Goal: Task Accomplishment & Management: Use online tool/utility

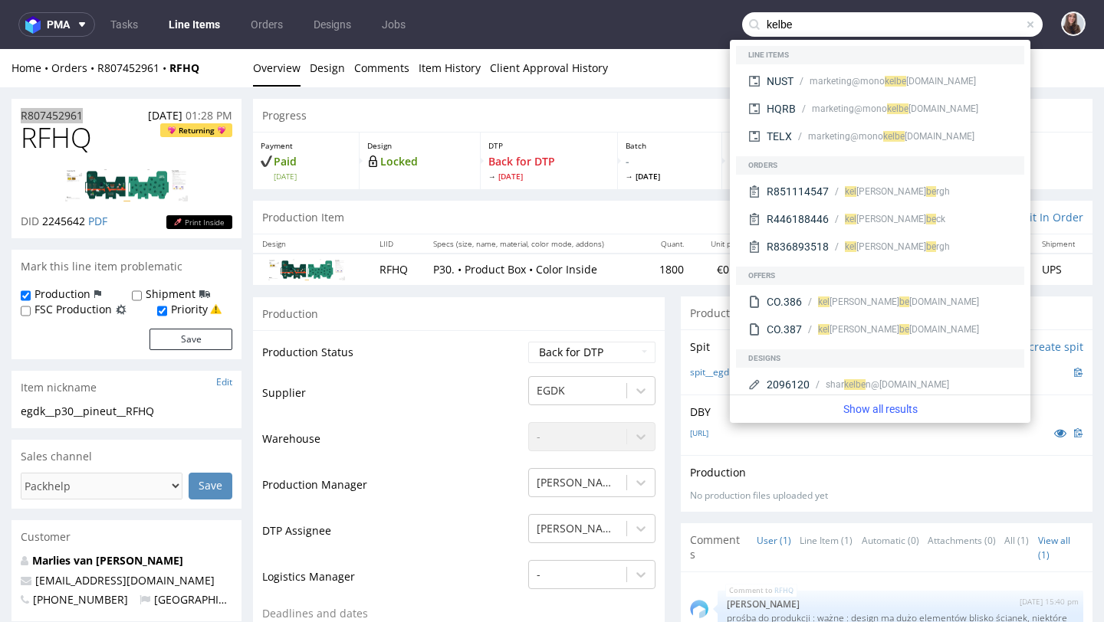
scroll to position [648, 0]
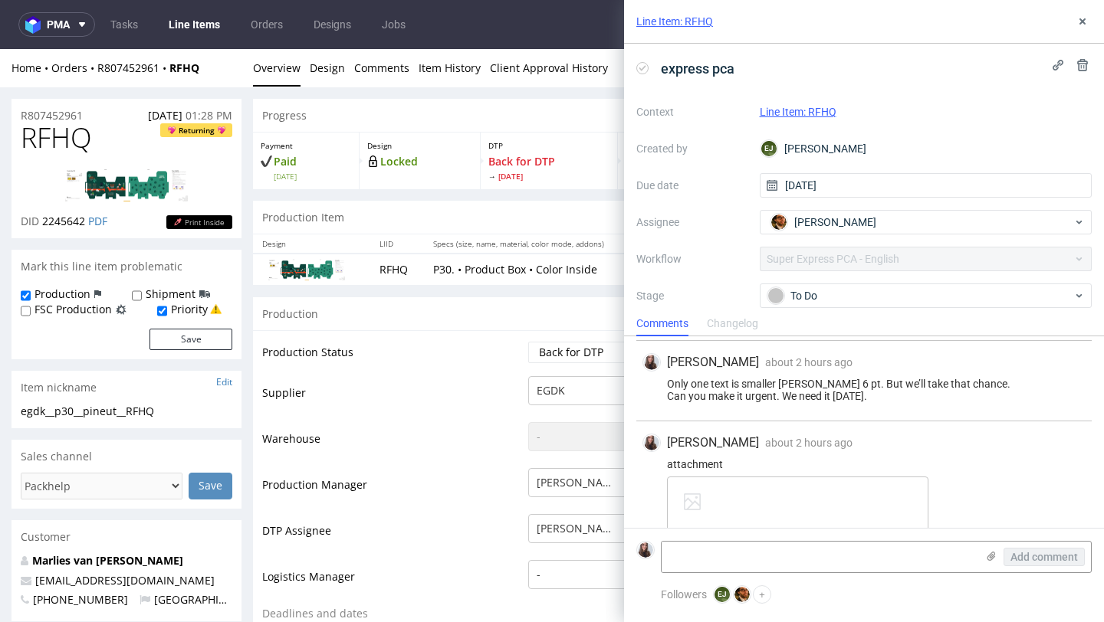
scroll to position [648, 0]
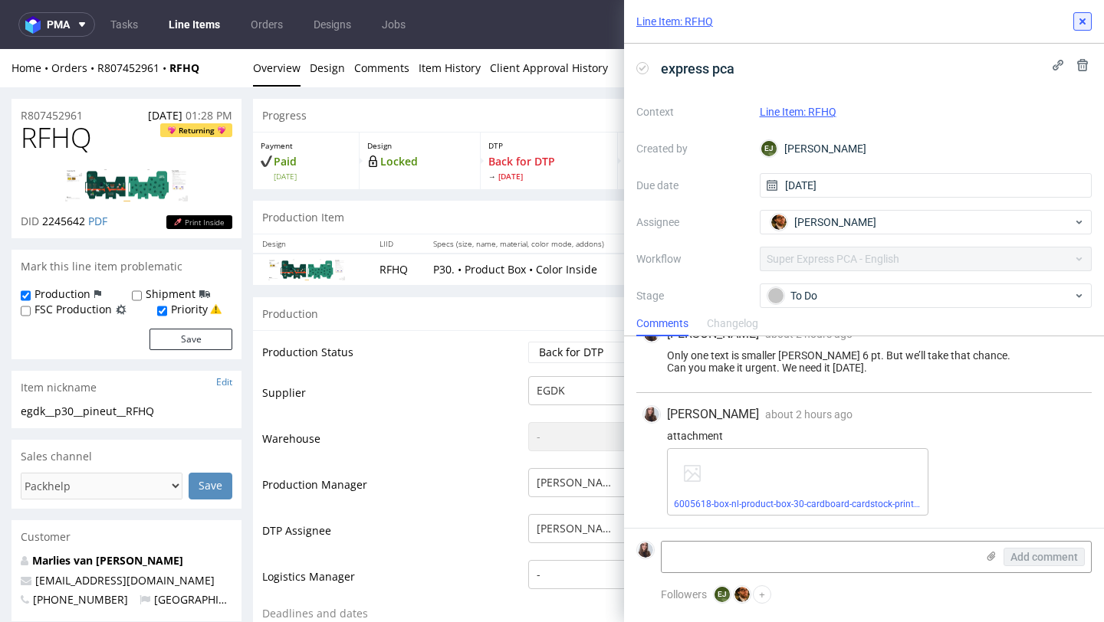
click at [1083, 28] on button at bounding box center [1082, 21] width 18 height 18
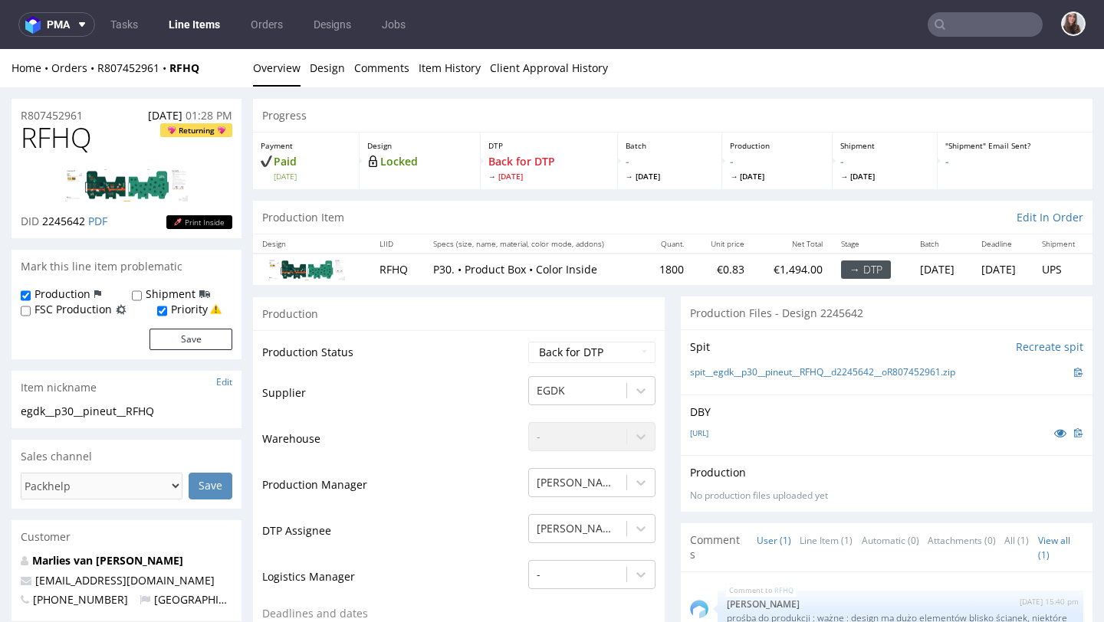
click at [991, 22] on input "text" at bounding box center [984, 24] width 115 height 25
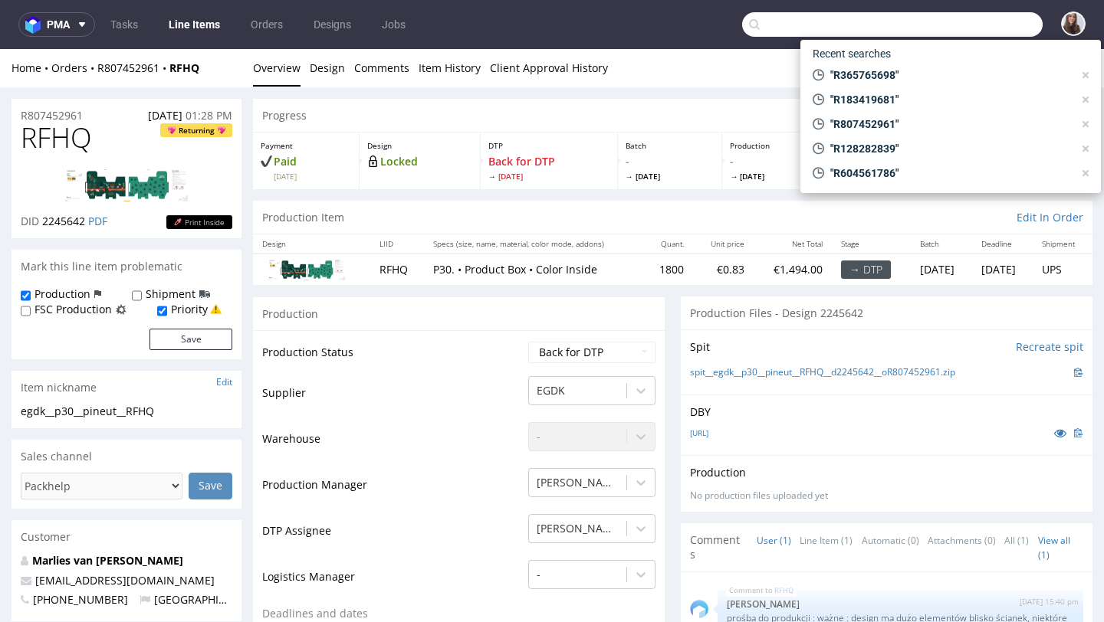
click at [954, 26] on input "text" at bounding box center [892, 24] width 300 height 25
type input "r"
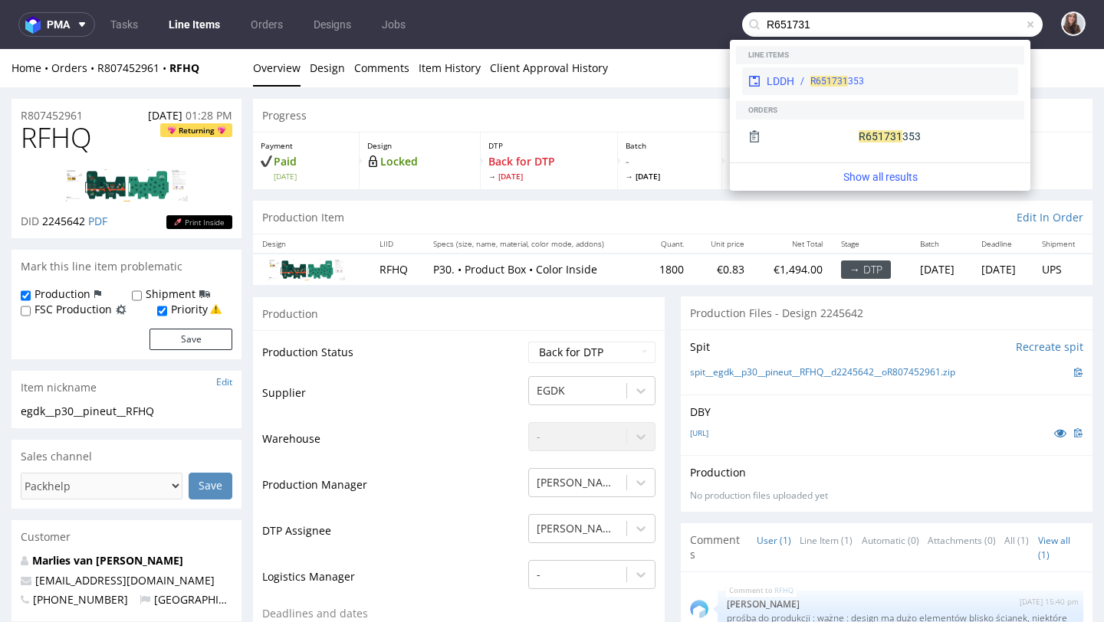
type input "R651731"
click at [892, 73] on div "LDDH R651731 353" at bounding box center [880, 81] width 276 height 28
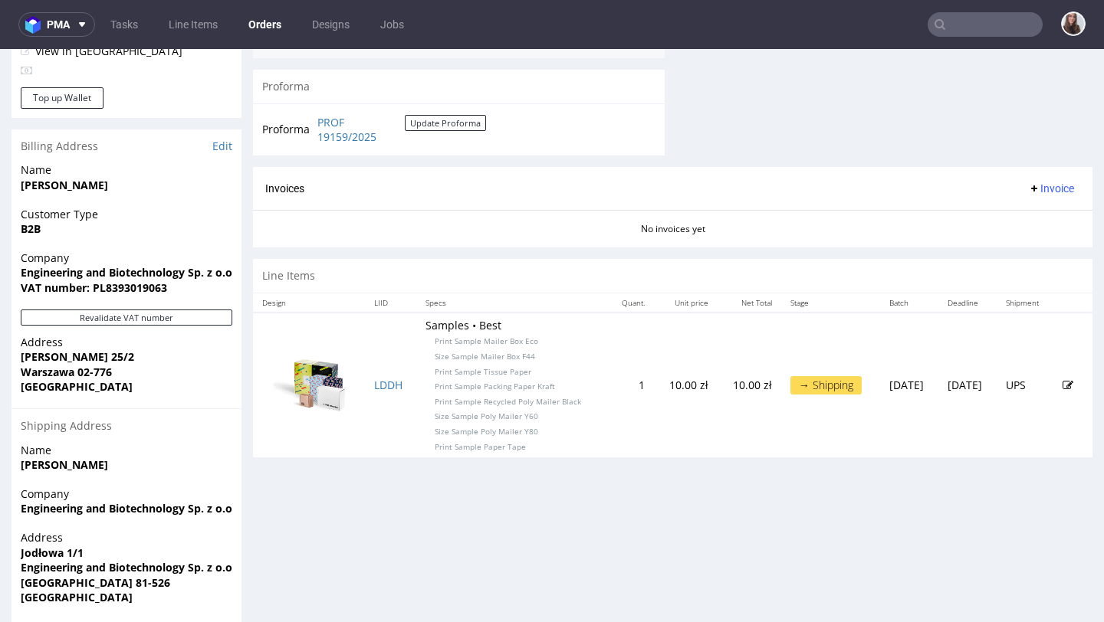
scroll to position [648, 0]
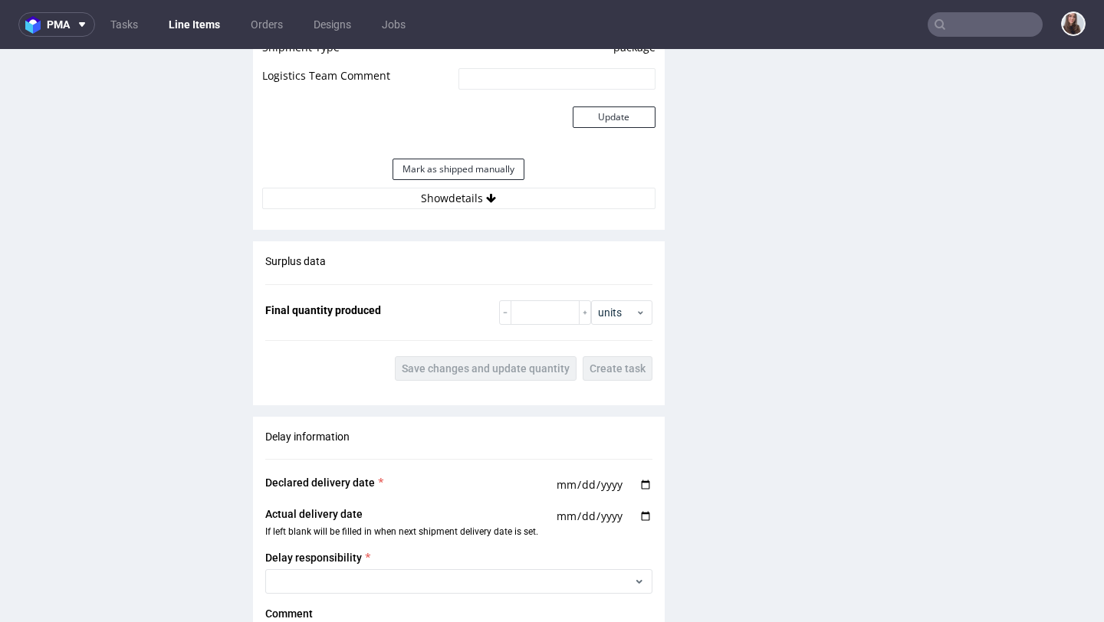
scroll to position [1534, 0]
click at [487, 196] on icon at bounding box center [491, 197] width 10 height 11
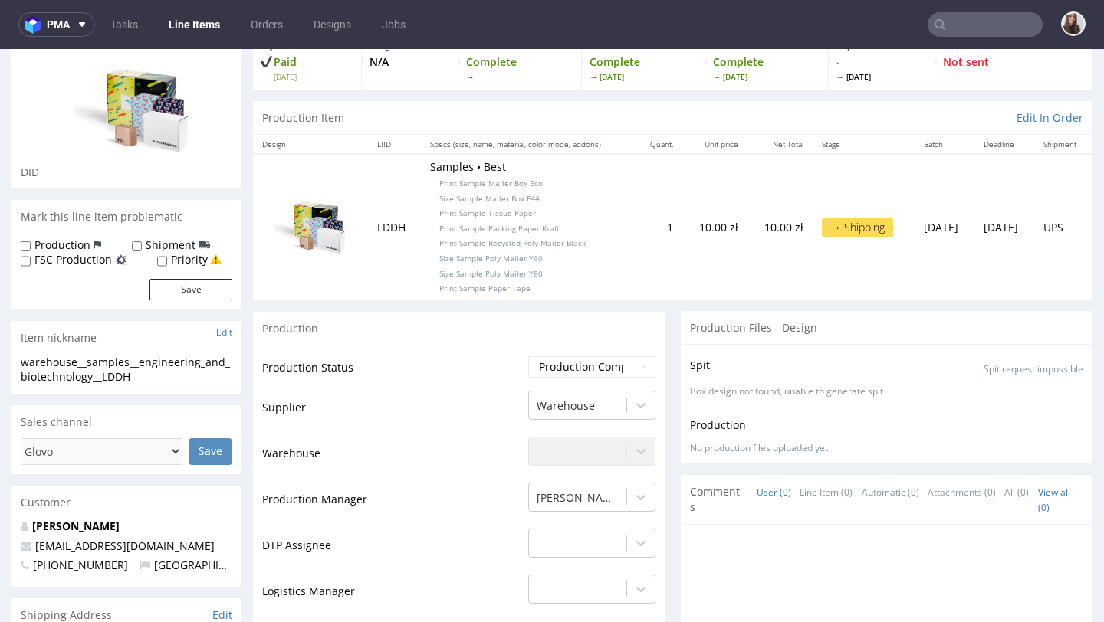
scroll to position [0, 0]
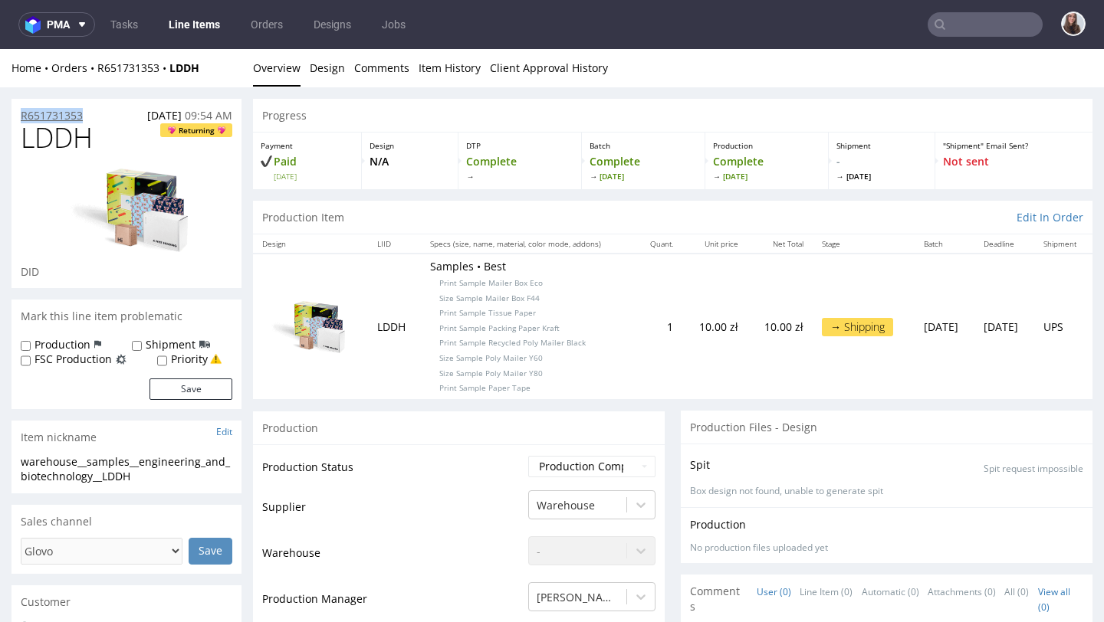
drag, startPoint x: 104, startPoint y: 113, endPoint x: 20, endPoint y: 114, distance: 84.3
click at [20, 114] on div "R651731353 09.09.2025 09:54 AM" at bounding box center [126, 111] width 230 height 25
copy p "R651731353"
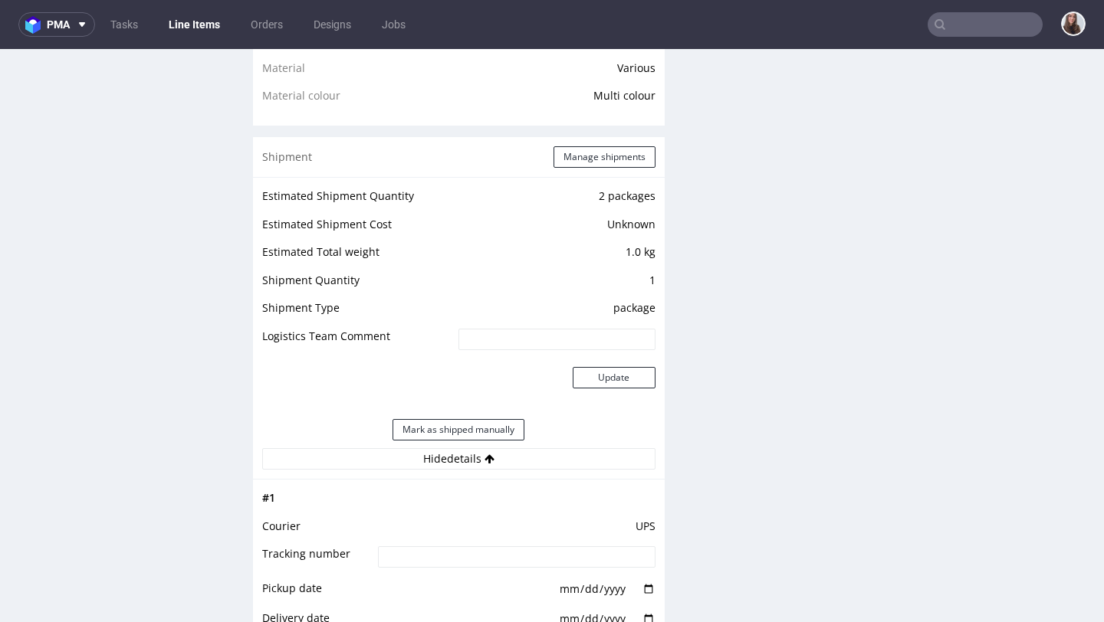
scroll to position [1287, 0]
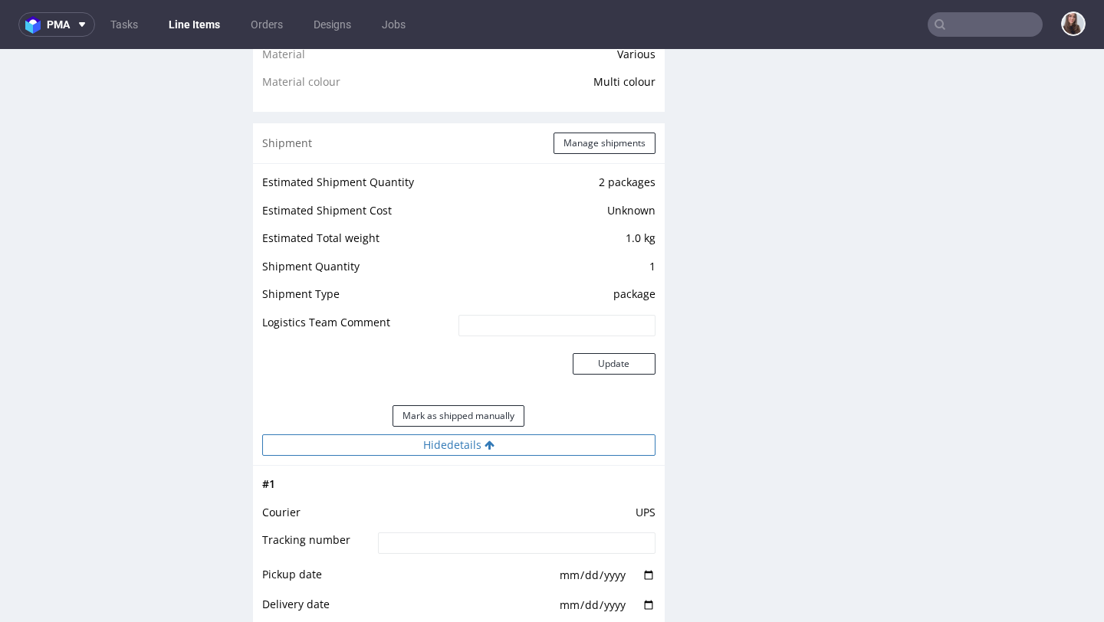
click at [490, 451] on button "Hide details" at bounding box center [458, 445] width 393 height 21
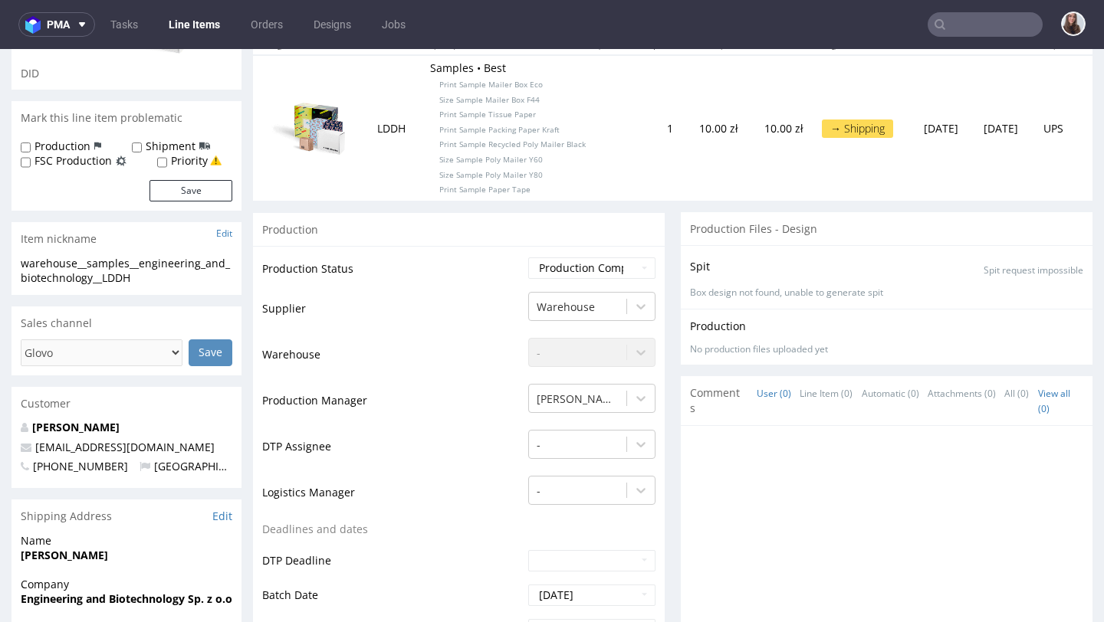
scroll to position [0, 0]
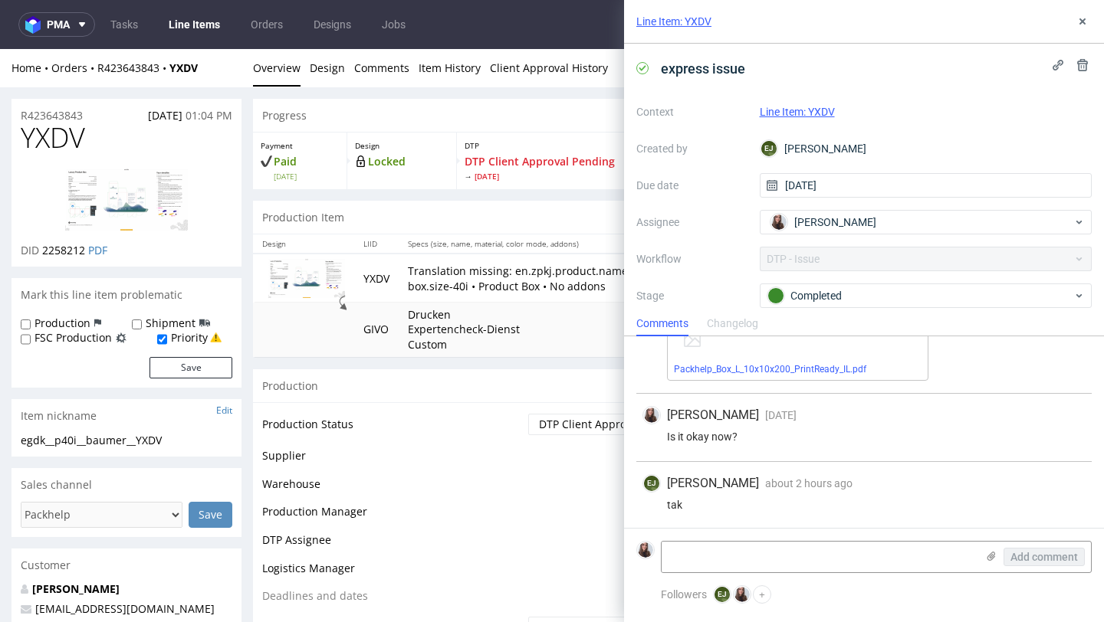
scroll to position [308, 0]
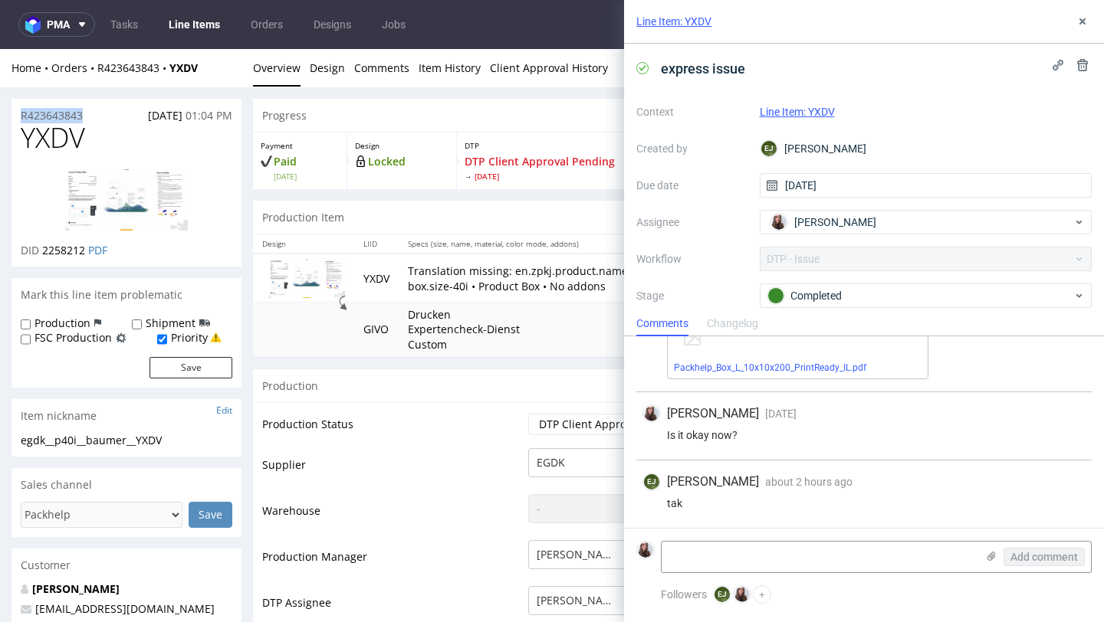
click at [92, 113] on div "R423643843 08.09.2025 01:04 PM" at bounding box center [126, 111] width 230 height 25
copy p "R423643843"
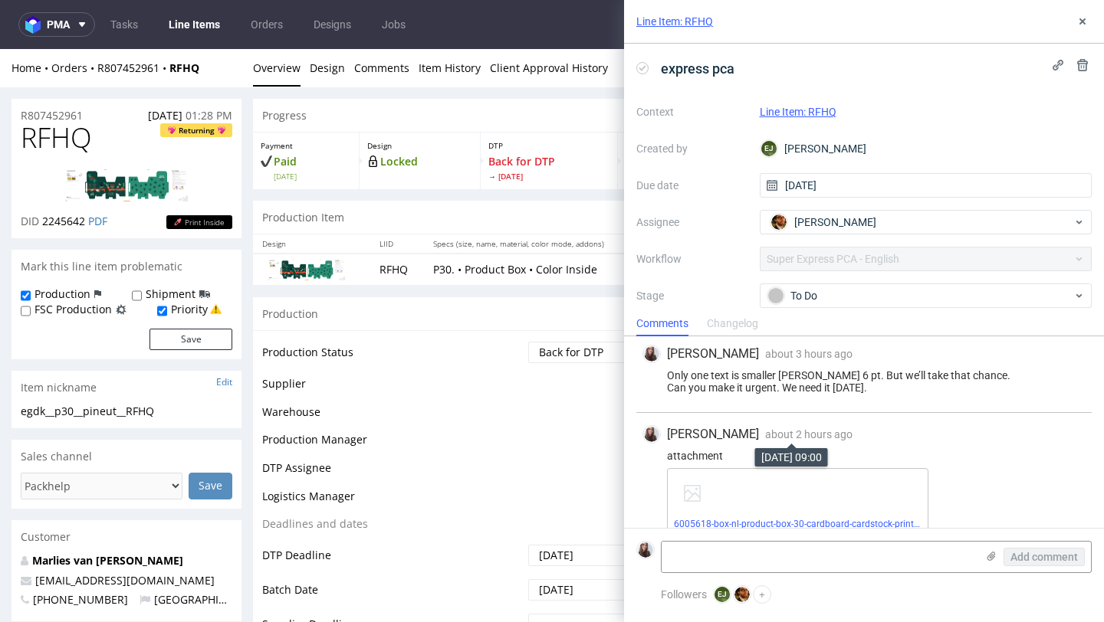
scroll to position [648, 0]
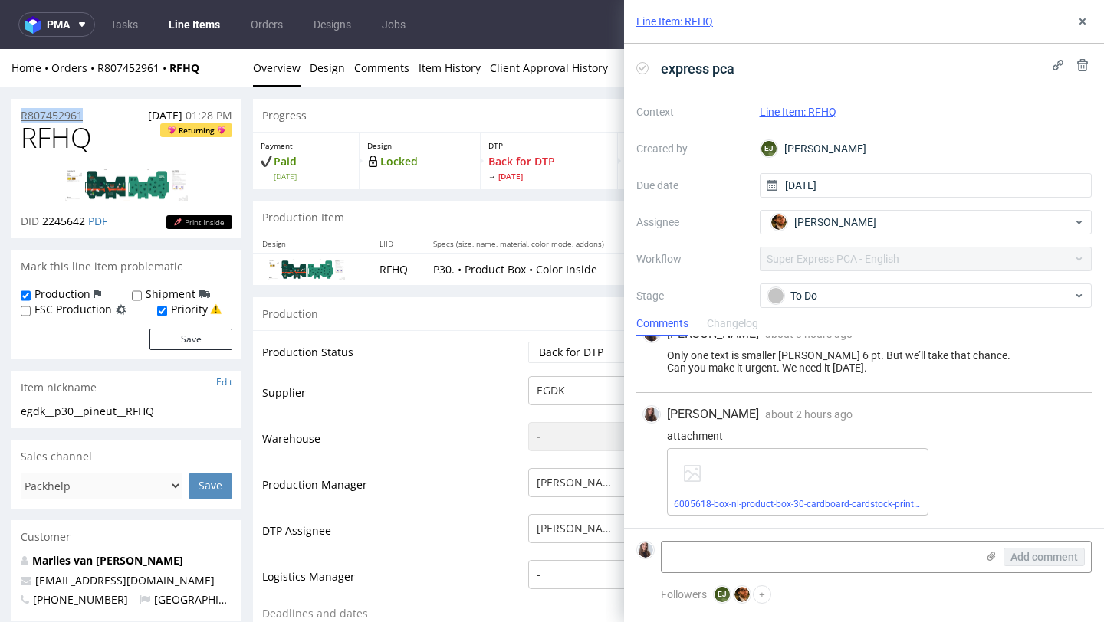
drag, startPoint x: 100, startPoint y: 115, endPoint x: 20, endPoint y: 115, distance: 79.7
click at [20, 115] on div "R807452961 [DATE] 01:28 PM" at bounding box center [126, 111] width 230 height 25
copy p "R807452961"
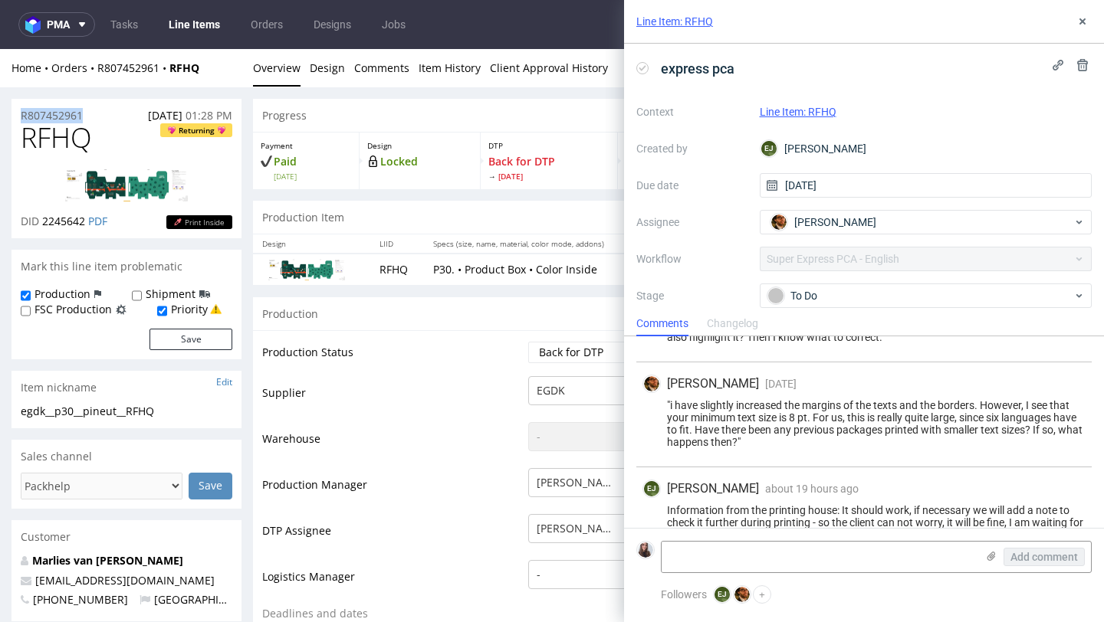
scroll to position [389, 0]
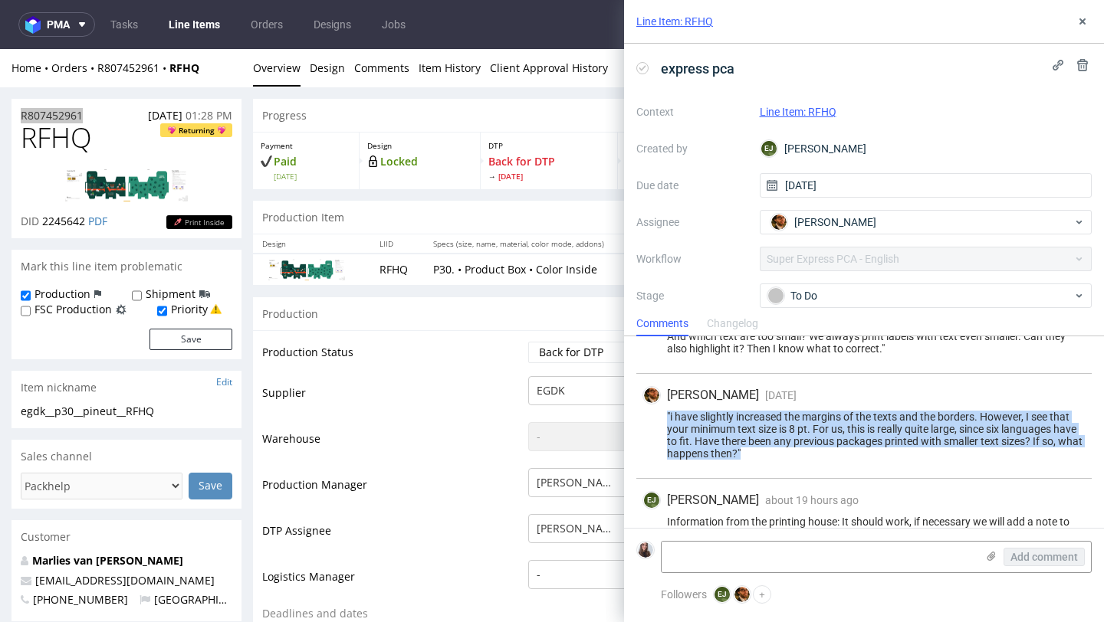
drag, startPoint x: 667, startPoint y: 412, endPoint x: 746, endPoint y: 453, distance: 89.5
click at [746, 453] on div ""i have slightly increased the margins of the texts and the borders. However, I…" at bounding box center [863, 435] width 443 height 49
copy div ""i have slightly increased the margins of the texts and the borders. However, I…"
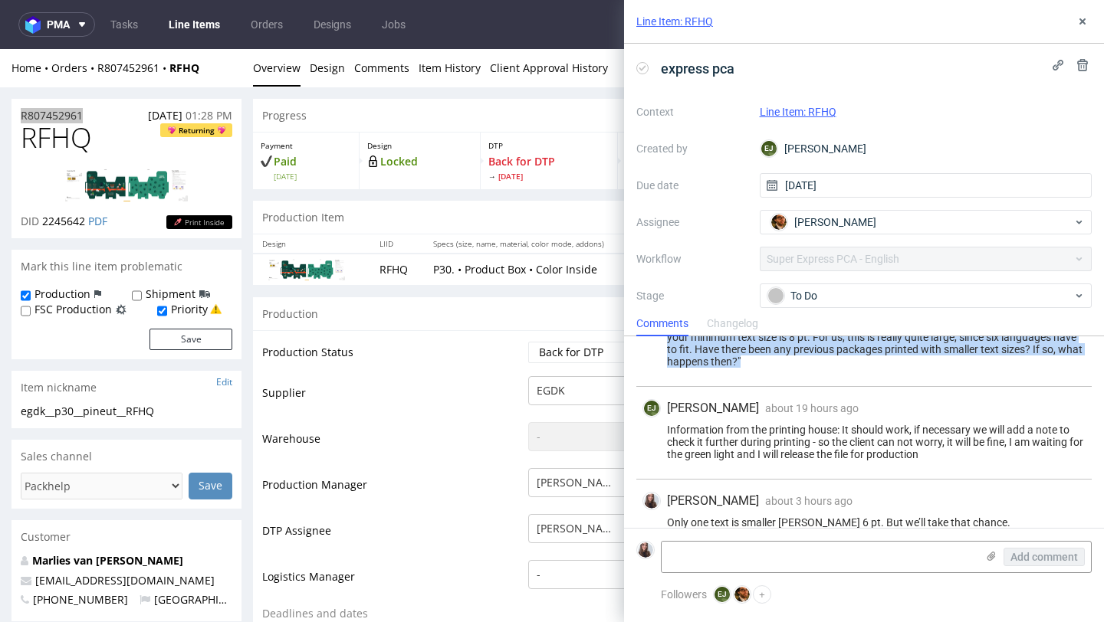
scroll to position [486, 0]
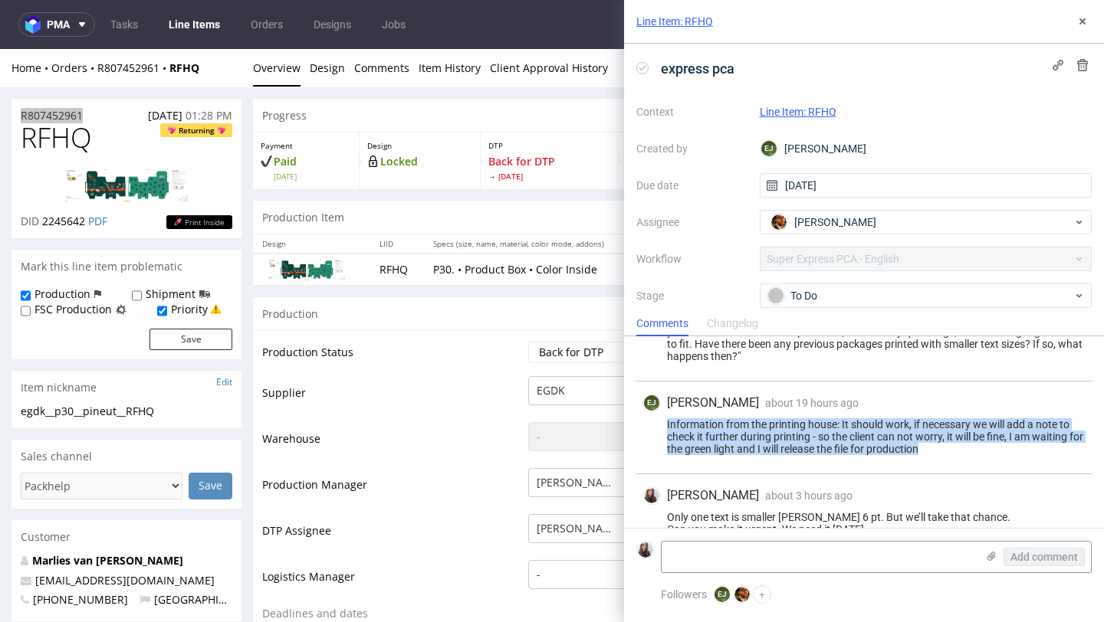
drag, startPoint x: 665, startPoint y: 420, endPoint x: 955, endPoint y: 451, distance: 291.3
click at [955, 451] on div "Information from the printing house: It should work, if necessary we will add a…" at bounding box center [863, 436] width 443 height 37
copy div "Information from the printing house: It should work, if necessary we will add a…"
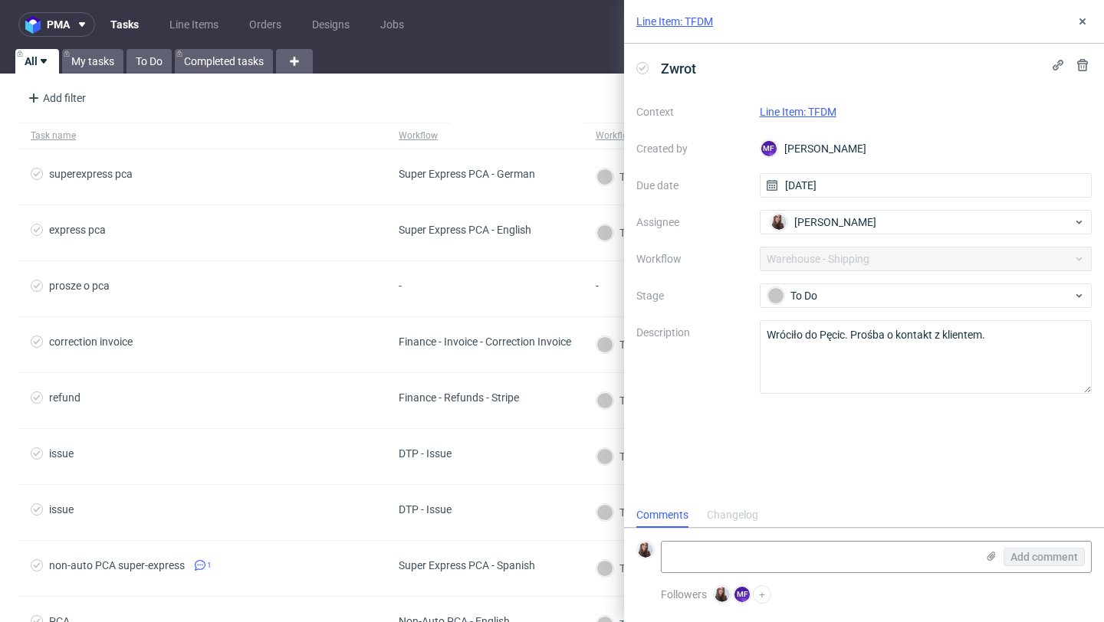
scroll to position [12, 0]
click at [823, 112] on link "Line Item: TFDM" at bounding box center [797, 112] width 77 height 12
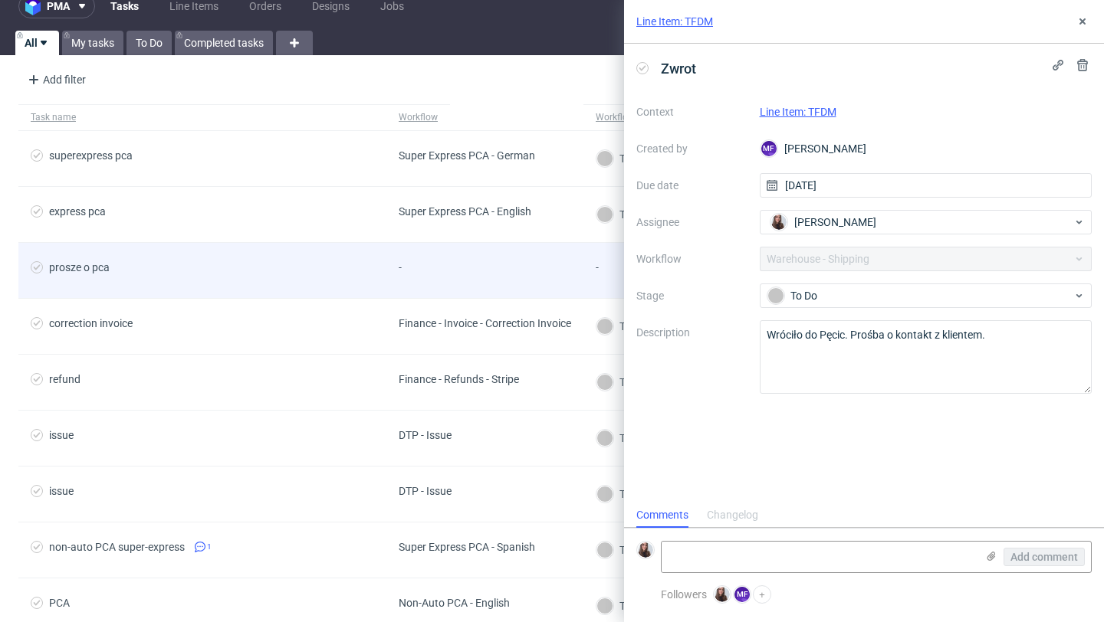
scroll to position [20, 0]
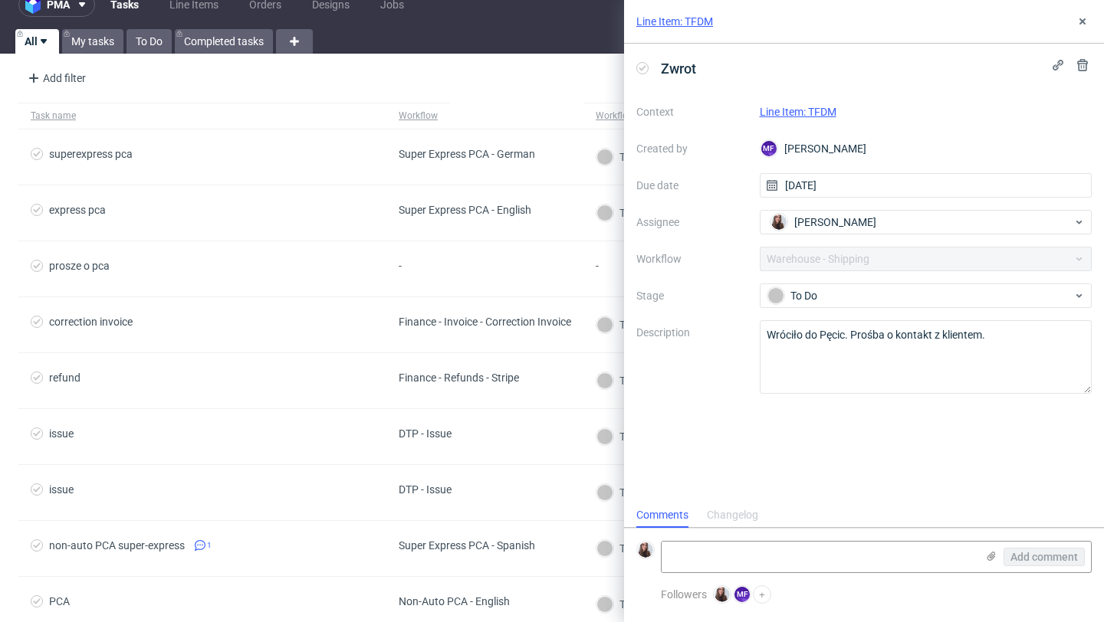
click at [825, 107] on link "Line Item: TFDM" at bounding box center [797, 112] width 77 height 12
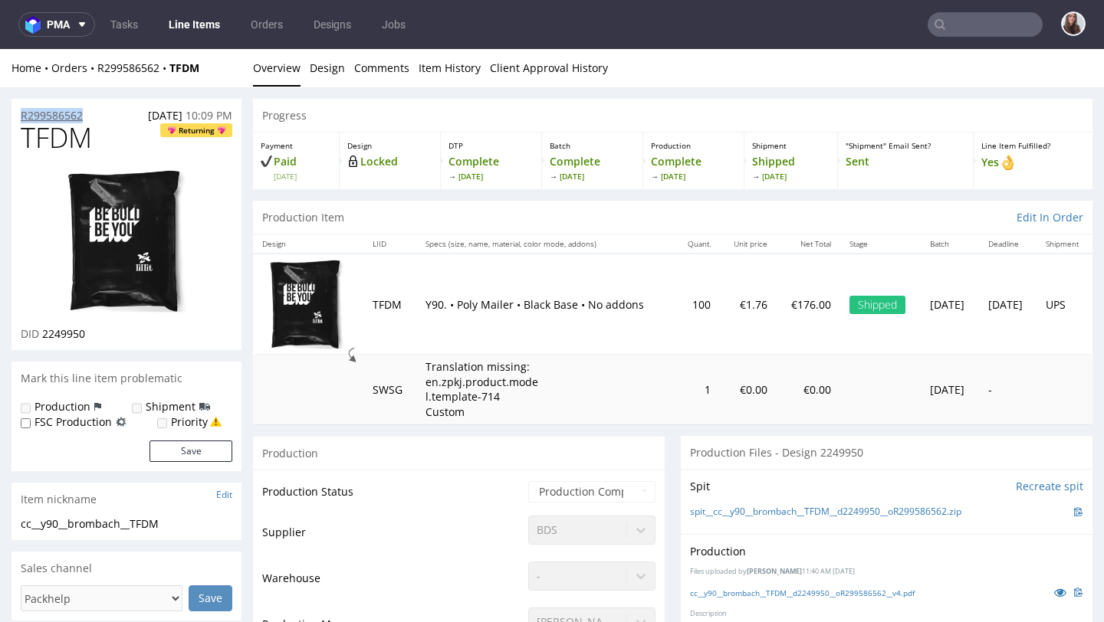
drag, startPoint x: 95, startPoint y: 112, endPoint x: 21, endPoint y: 111, distance: 73.6
click at [21, 111] on div "R299586562 16.08.2025 10:09 PM" at bounding box center [126, 111] width 230 height 25
copy p "R299586562"
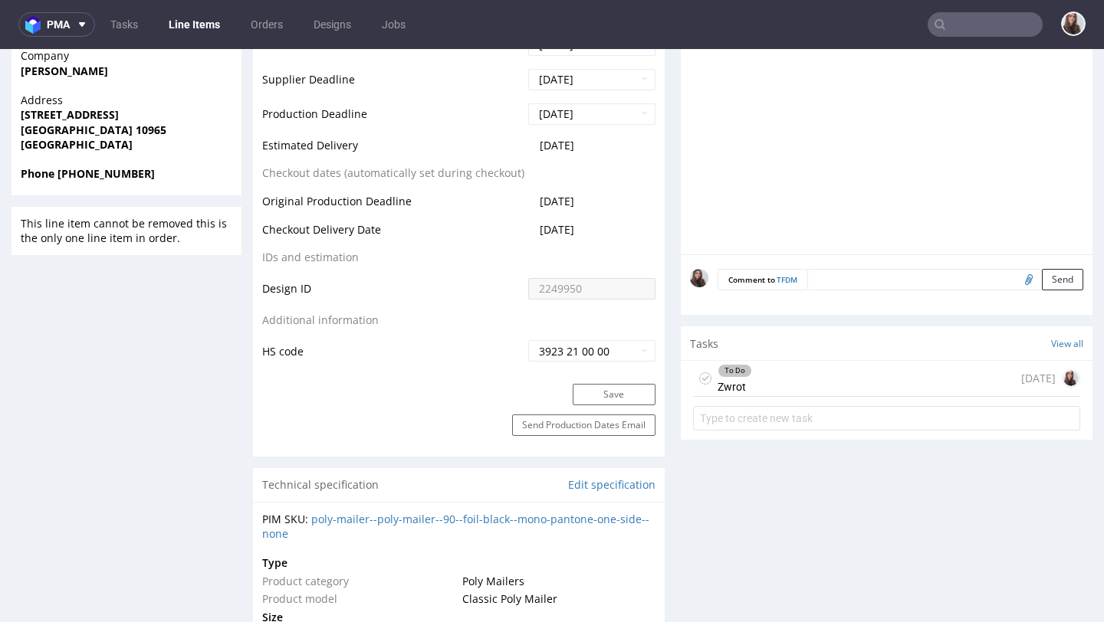
scroll to position [776, 0]
click at [782, 364] on div "To Do Zwrot [DATE]" at bounding box center [886, 377] width 387 height 36
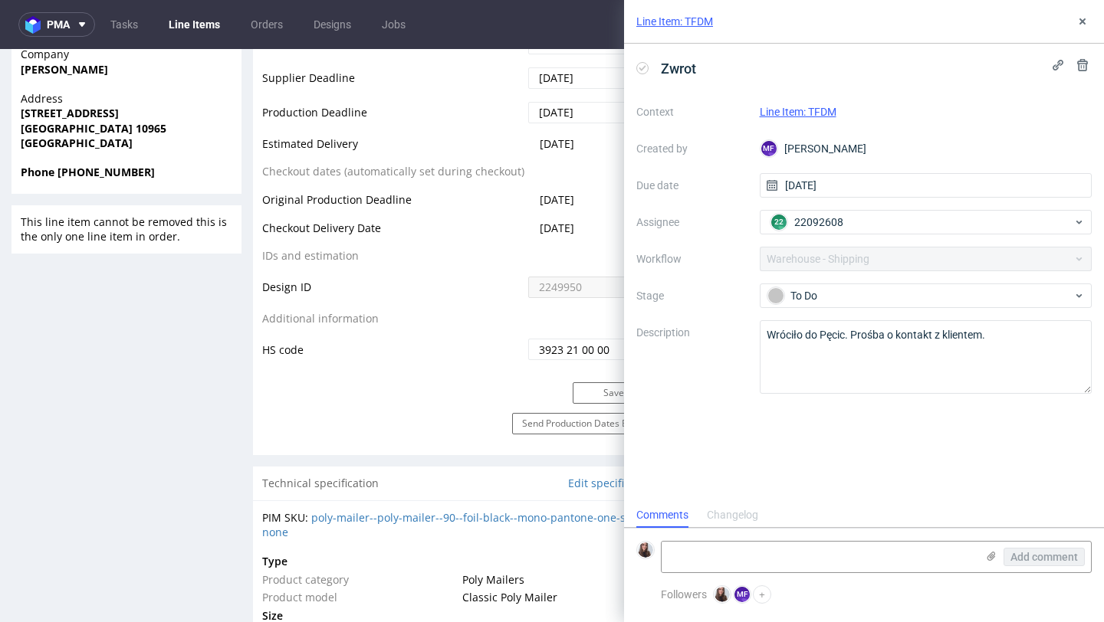
scroll to position [12, 0]
click at [744, 548] on textarea at bounding box center [818, 557] width 314 height 31
paste textarea "https://app-eu1.hubspot.com/contacts/25600958/record/0-5/231508279542/"
type textarea "https://app-eu1.hubspot.com/contacts/25600958/record/0-5/231508279542/"
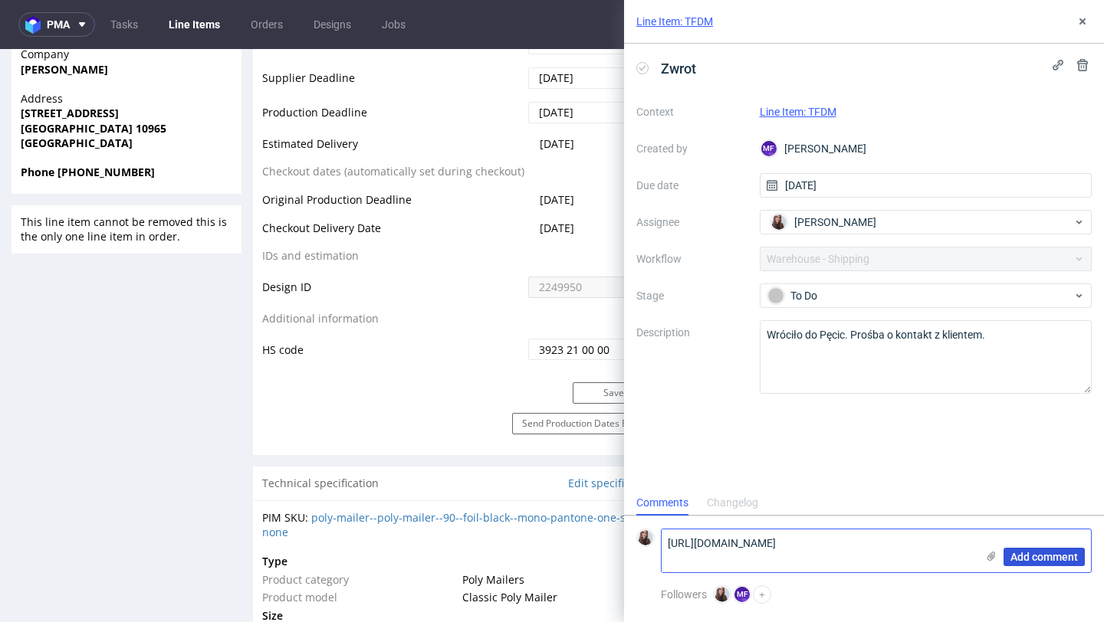
click at [1028, 556] on span "Add comment" at bounding box center [1043, 557] width 67 height 11
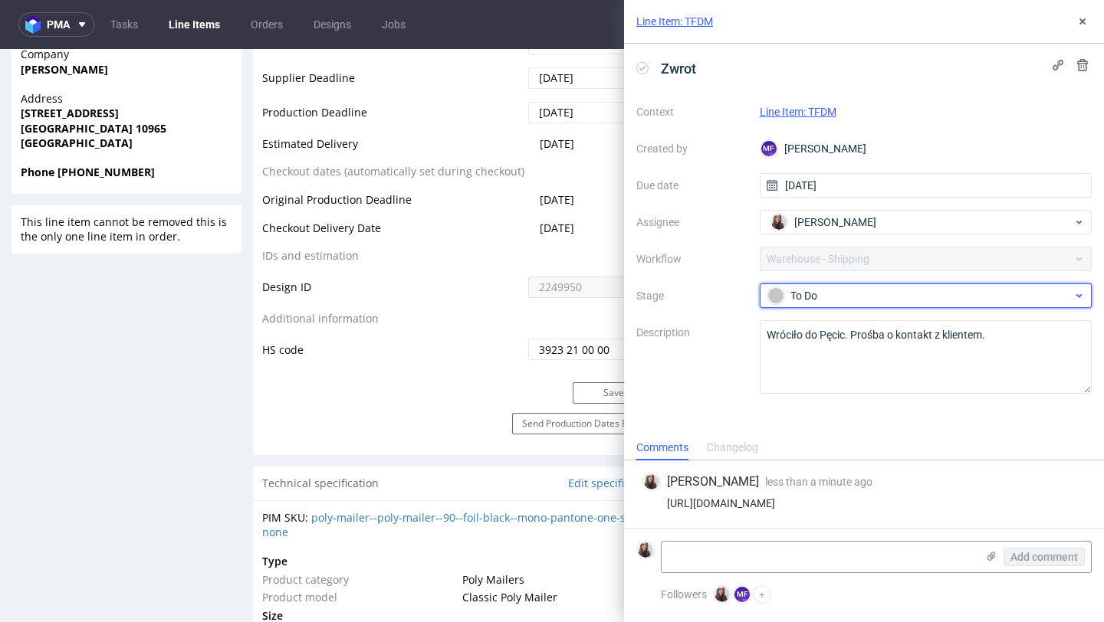
click at [847, 288] on div "To Do" at bounding box center [919, 295] width 305 height 17
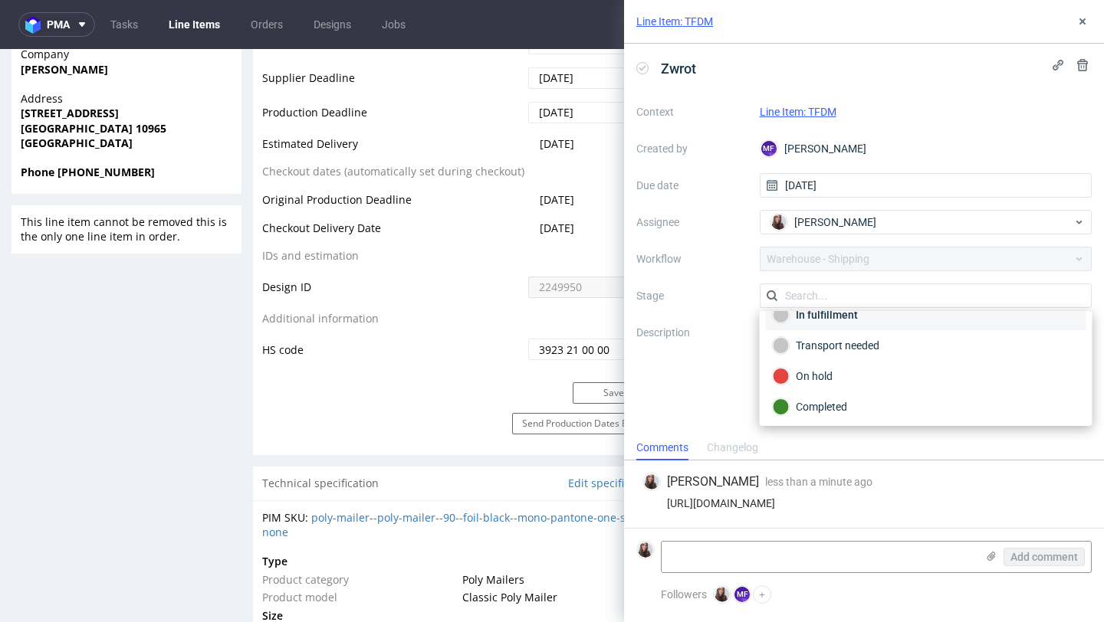
scroll to position [80, 0]
click at [840, 372] on div "On hold" at bounding box center [925, 375] width 307 height 17
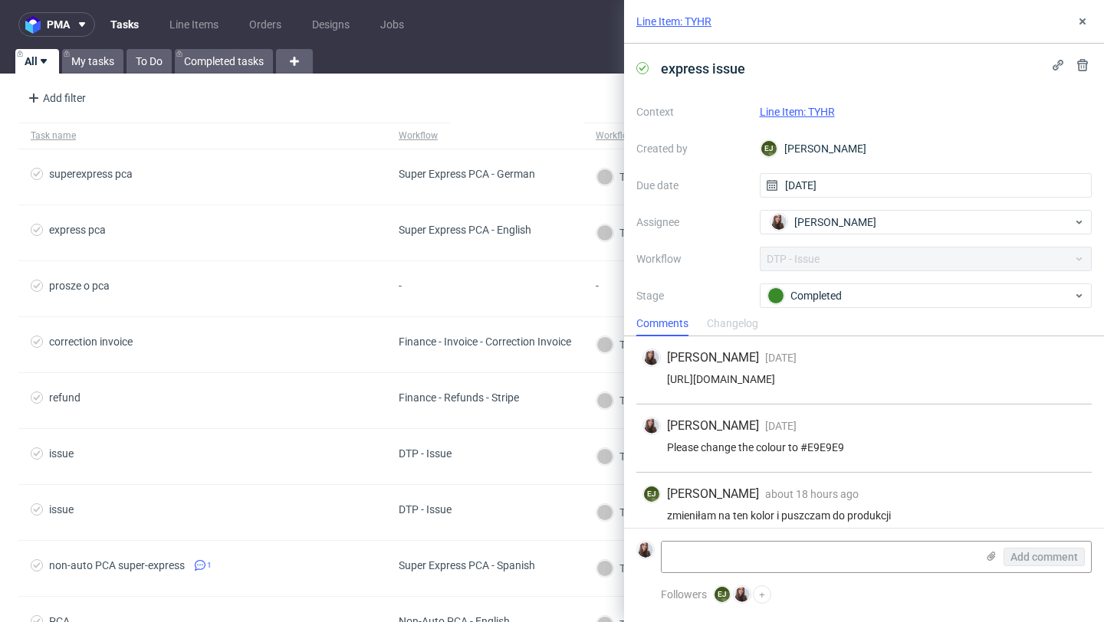
click at [805, 106] on link "Line Item: TYHR" at bounding box center [796, 112] width 75 height 12
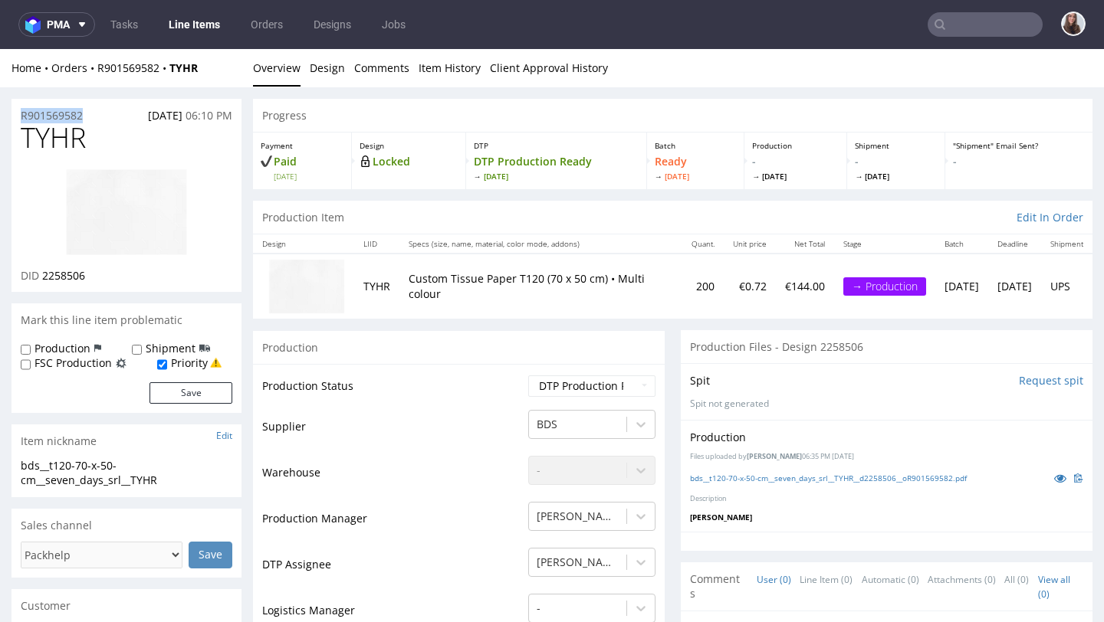
drag, startPoint x: 97, startPoint y: 112, endPoint x: 19, endPoint y: 116, distance: 78.3
click at [19, 116] on div "R901569582 08.09.2025 06:10 PM" at bounding box center [126, 111] width 230 height 25
copy p "R901569582"
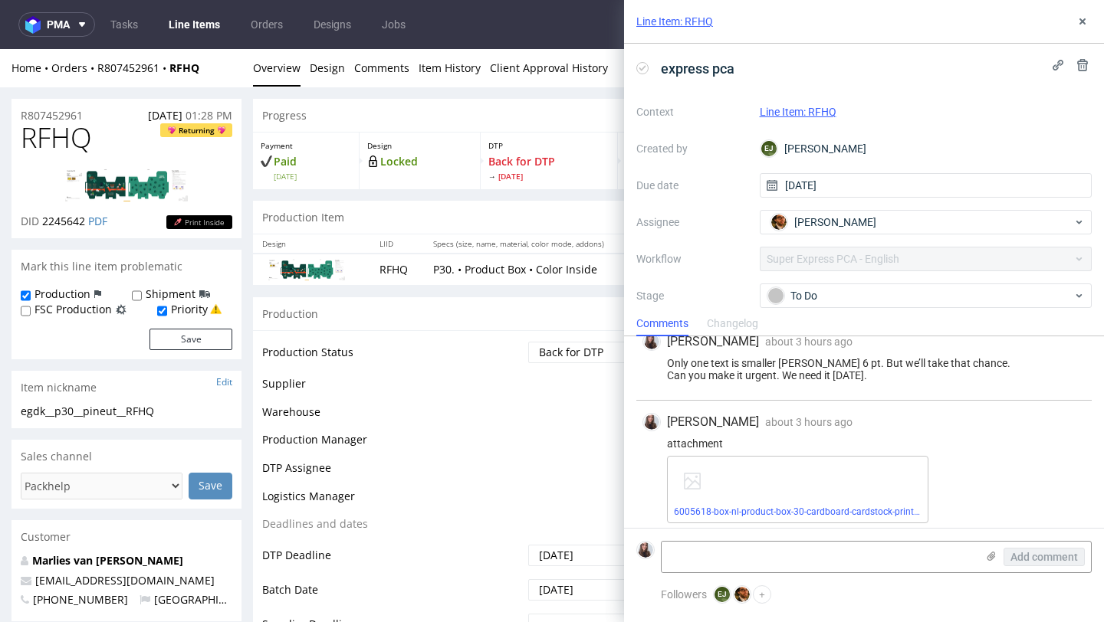
scroll to position [648, 0]
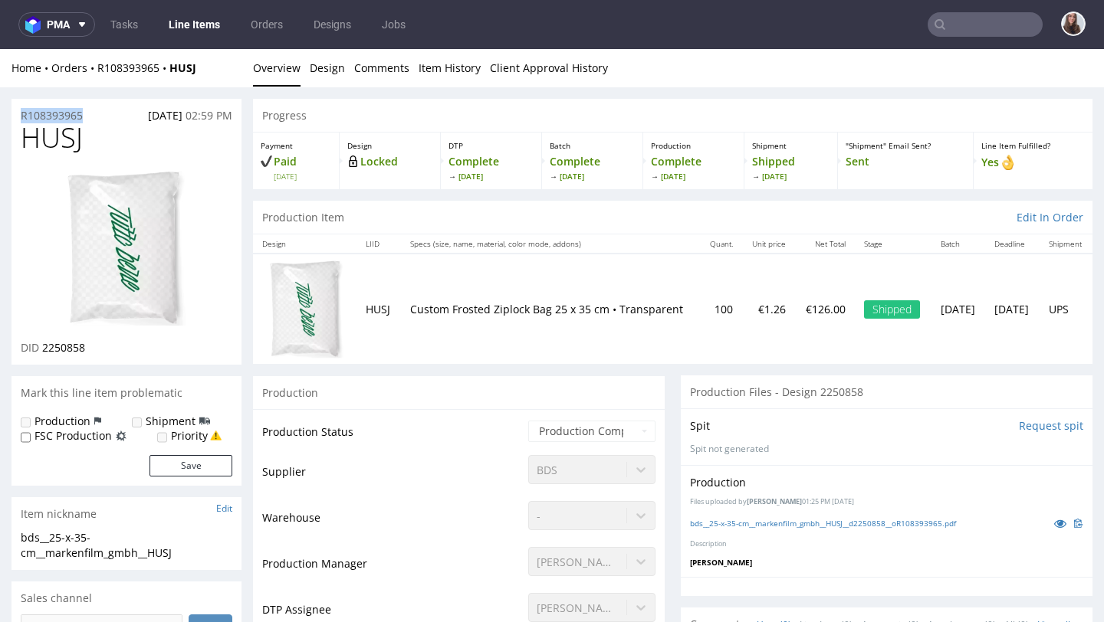
drag, startPoint x: 107, startPoint y: 113, endPoint x: 19, endPoint y: 116, distance: 87.4
click at [19, 116] on div "R108393965 [DATE] 02:59 PM" at bounding box center [126, 111] width 230 height 25
copy p "R108393965"
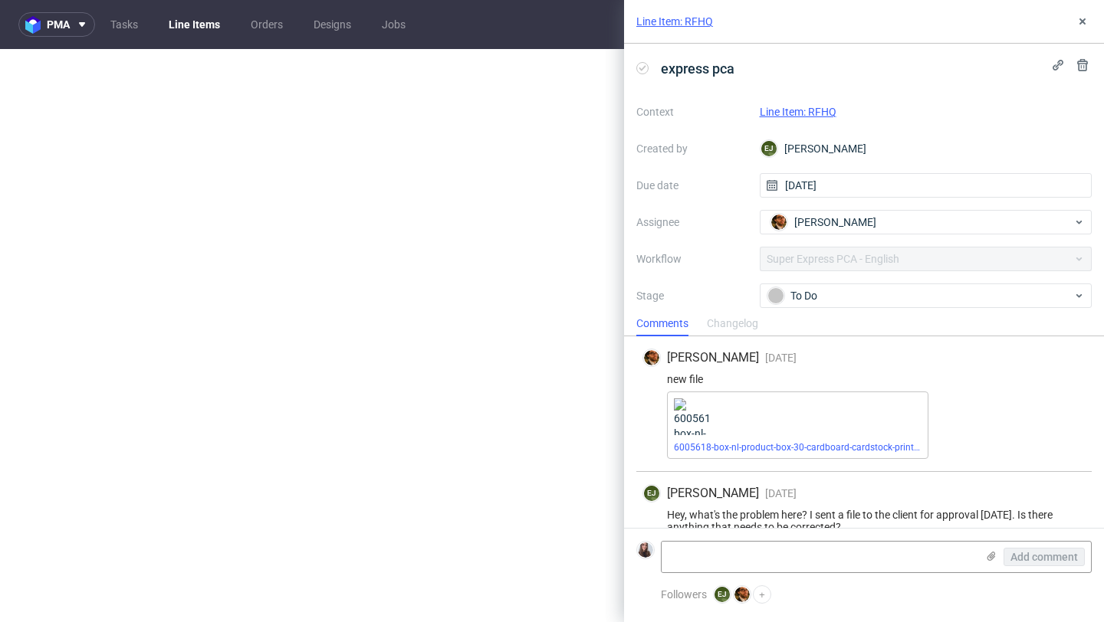
scroll to position [64, 0]
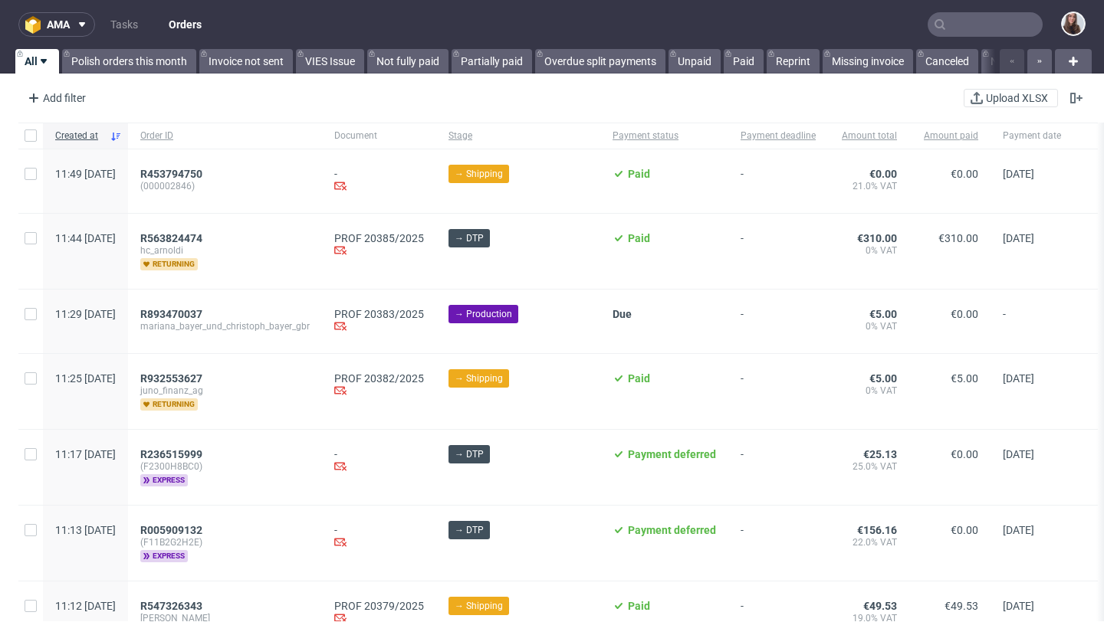
click at [949, 18] on input "text" at bounding box center [984, 24] width 115 height 25
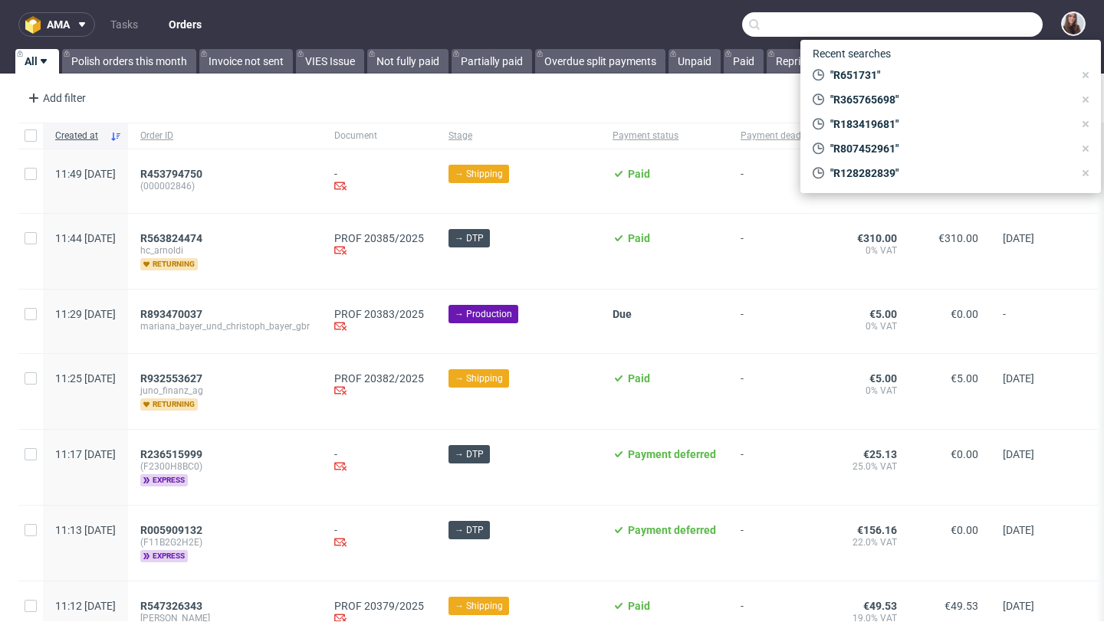
click at [961, 26] on input "text" at bounding box center [892, 24] width 300 height 25
click at [927, 25] on input "text" at bounding box center [892, 24] width 300 height 25
click at [887, 24] on input "text" at bounding box center [892, 24] width 300 height 25
click at [854, 24] on input "text" at bounding box center [892, 24] width 300 height 25
click at [130, 32] on link "Tasks" at bounding box center [124, 24] width 46 height 25
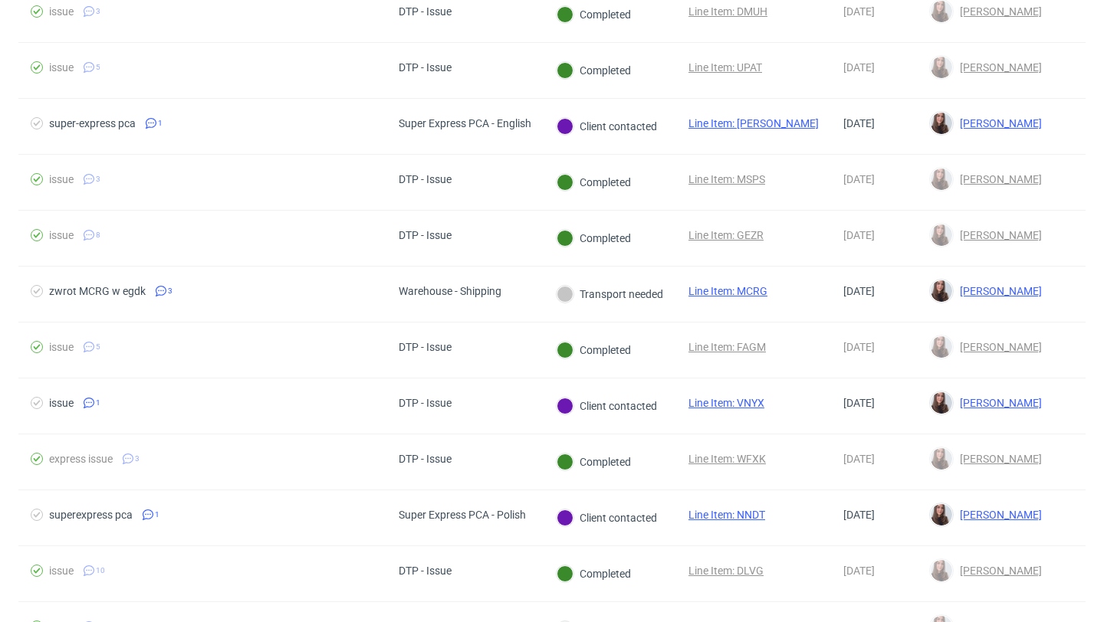
scroll to position [1254, 0]
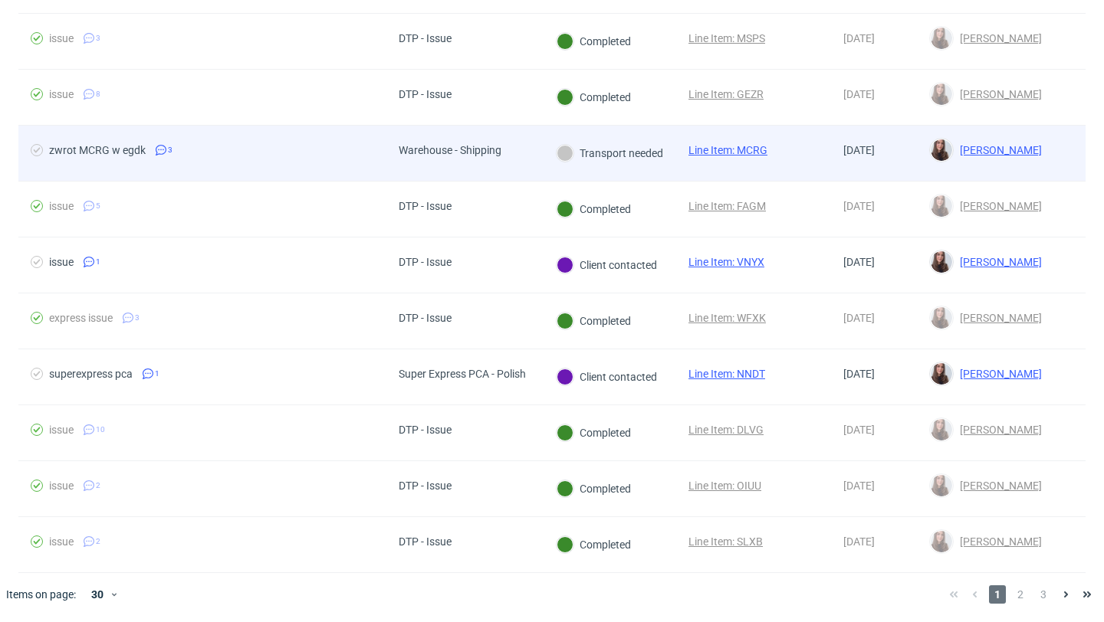
click at [280, 157] on span "zwrot MCRG w egdk 3" at bounding box center [202, 153] width 343 height 18
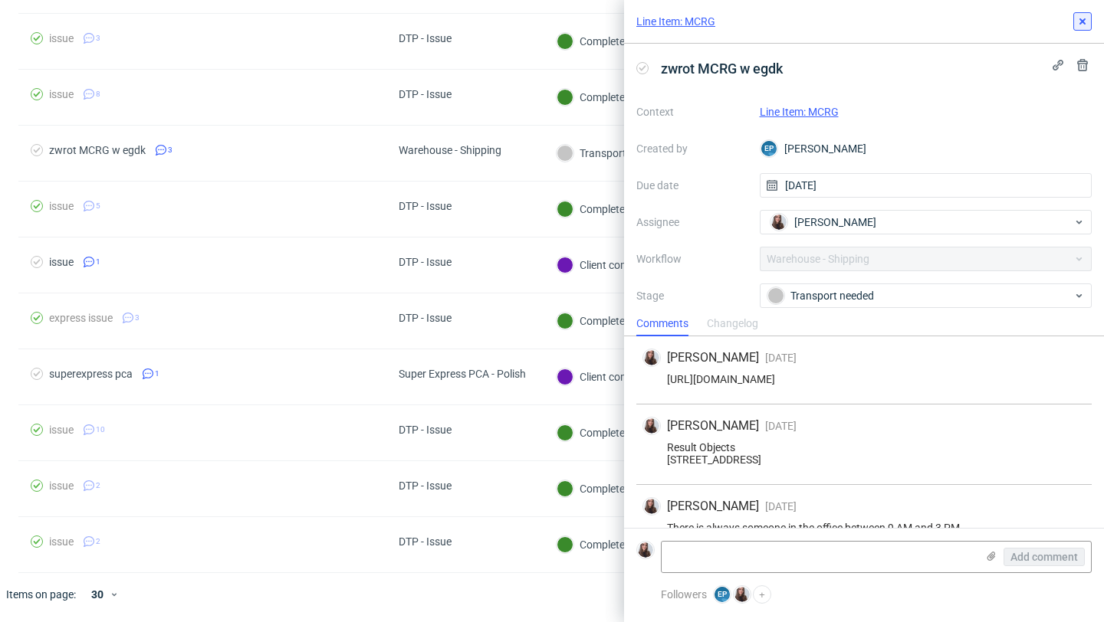
click at [1080, 25] on icon at bounding box center [1082, 21] width 12 height 12
